Goal: Navigation & Orientation: Find specific page/section

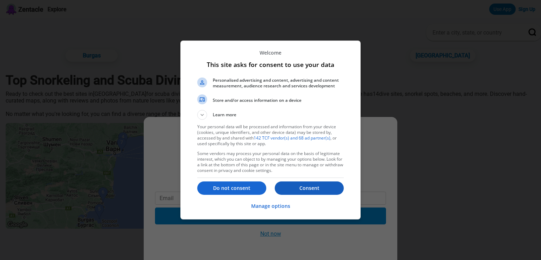
click at [307, 185] on p "Consent" at bounding box center [309, 188] width 69 height 7
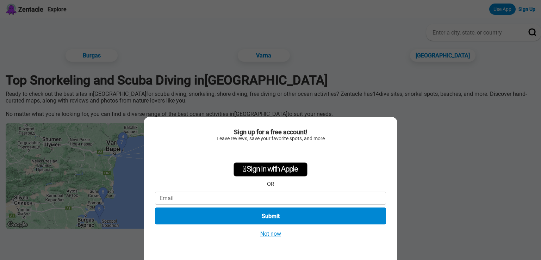
click at [275, 234] on button "Not now" at bounding box center [270, 233] width 25 height 7
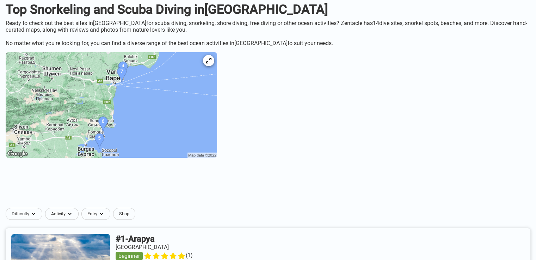
scroll to position [35, 0]
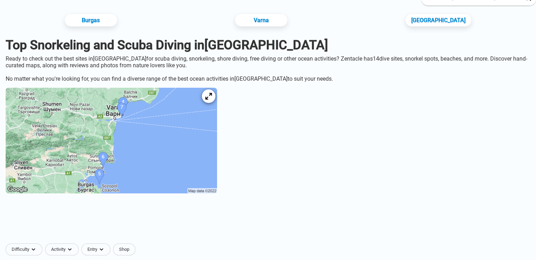
click at [212, 100] on icon at bounding box center [208, 96] width 7 height 7
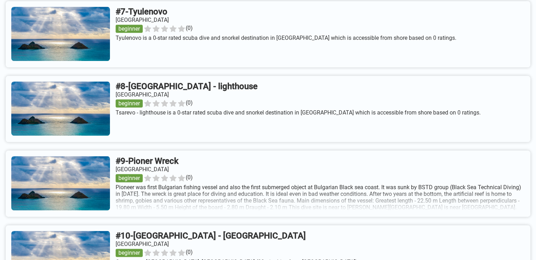
scroll to position [846, 0]
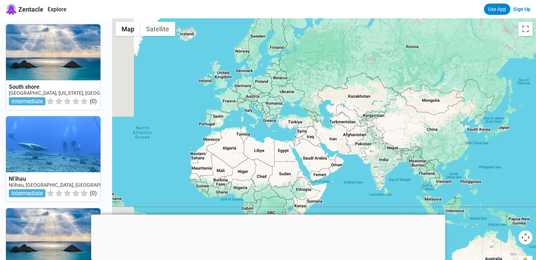
drag, startPoint x: 317, startPoint y: 134, endPoint x: 541, endPoint y: 149, distance: 224.3
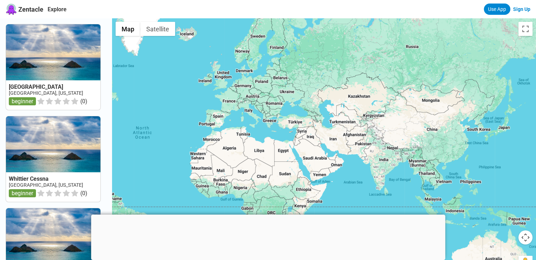
click at [290, 109] on div at bounding box center [324, 148] width 424 height 260
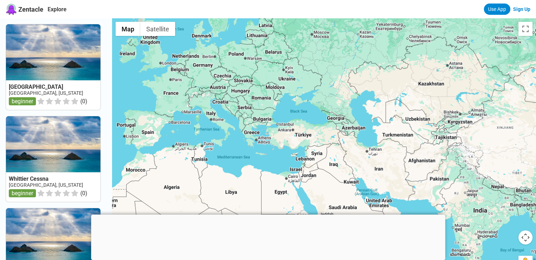
click at [283, 113] on div at bounding box center [324, 148] width 424 height 260
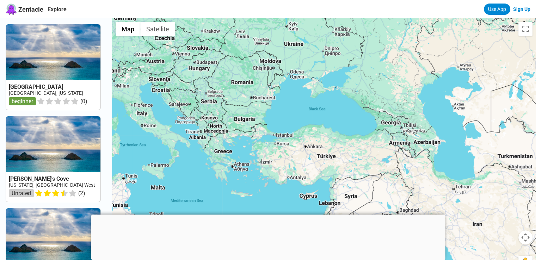
click at [280, 116] on div at bounding box center [324, 148] width 424 height 260
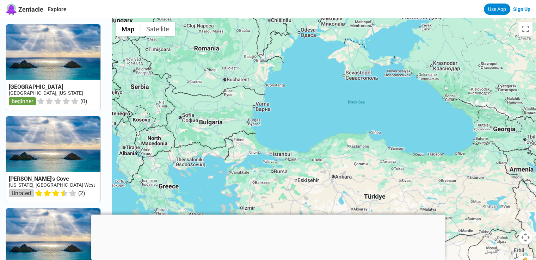
click at [271, 118] on div at bounding box center [324, 148] width 424 height 260
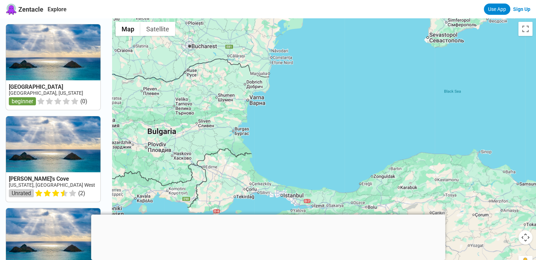
drag, startPoint x: 272, startPoint y: 118, endPoint x: 310, endPoint y: 137, distance: 42.6
click at [310, 137] on div at bounding box center [324, 148] width 424 height 260
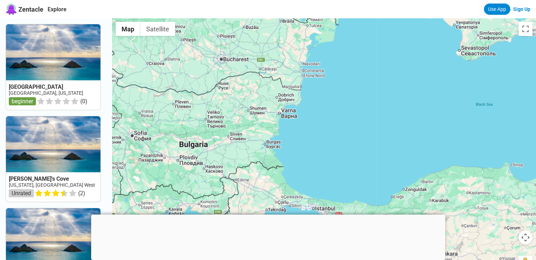
click at [306, 127] on div at bounding box center [324, 148] width 424 height 260
click at [305, 127] on div at bounding box center [324, 148] width 424 height 260
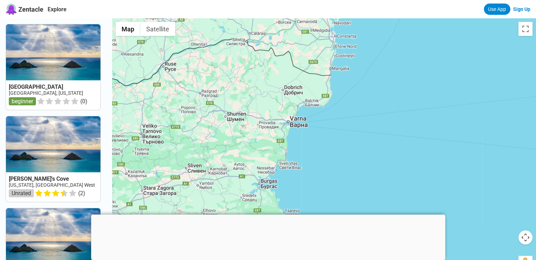
drag, startPoint x: 293, startPoint y: 116, endPoint x: 327, endPoint y: 140, distance: 41.2
click at [327, 140] on div at bounding box center [324, 148] width 424 height 260
click at [324, 129] on div at bounding box center [324, 148] width 424 height 260
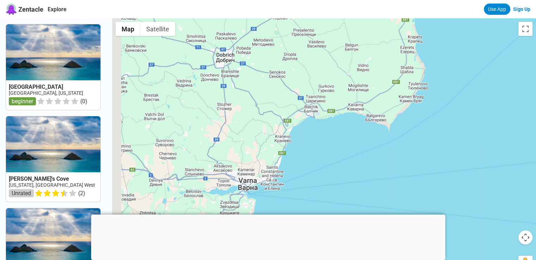
drag, startPoint x: 248, startPoint y: 110, endPoint x: 313, endPoint y: 166, distance: 85.2
click at [310, 171] on div at bounding box center [324, 148] width 424 height 260
